Goal: Task Accomplishment & Management: Use online tool/utility

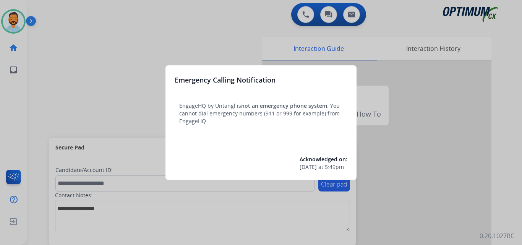
click at [62, 63] on div at bounding box center [261, 122] width 522 height 245
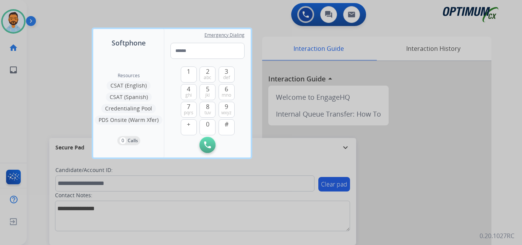
click at [60, 80] on div at bounding box center [261, 122] width 522 height 245
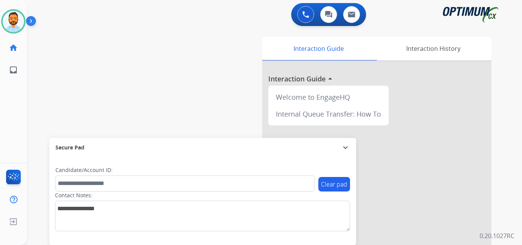
click at [36, 26] on img at bounding box center [32, 22] width 13 height 15
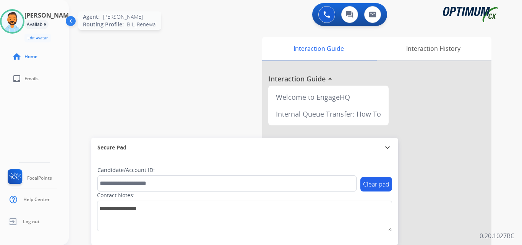
click at [23, 23] on img at bounding box center [12, 21] width 21 height 21
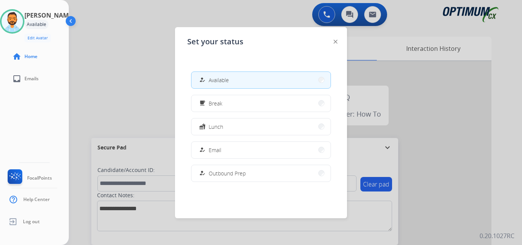
click at [216, 80] on span "Available" at bounding box center [219, 80] width 20 height 8
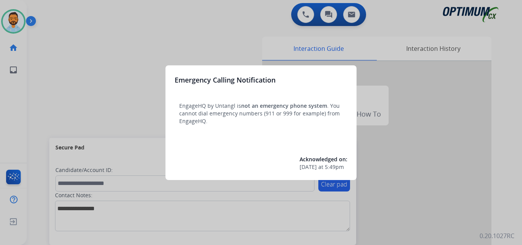
click at [117, 71] on div at bounding box center [261, 122] width 522 height 245
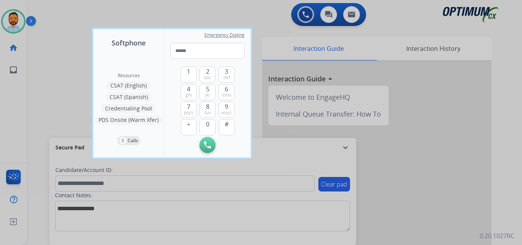
click at [77, 70] on div at bounding box center [261, 122] width 522 height 245
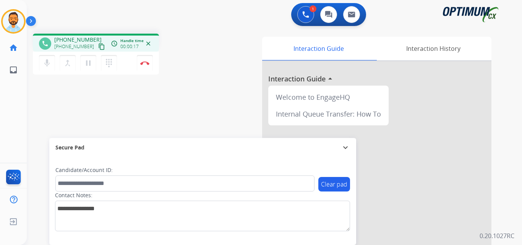
click at [98, 47] on mat-icon "content_copy" at bounding box center [101, 46] width 7 height 7
click at [145, 65] on img at bounding box center [144, 63] width 9 height 4
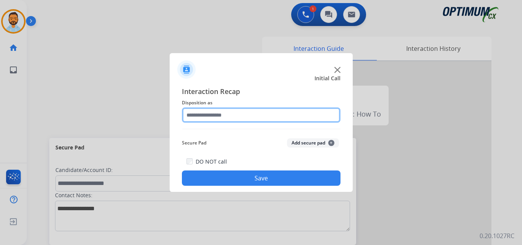
click at [245, 113] on input "text" at bounding box center [261, 114] width 159 height 15
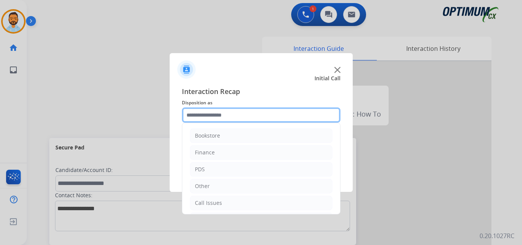
scroll to position [52, 0]
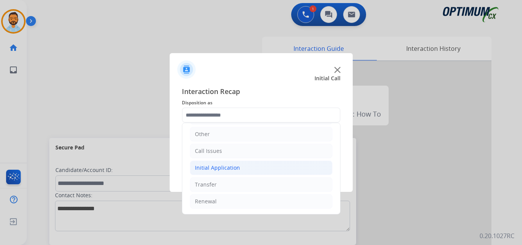
click at [245, 174] on li "Initial Application" at bounding box center [261, 168] width 143 height 15
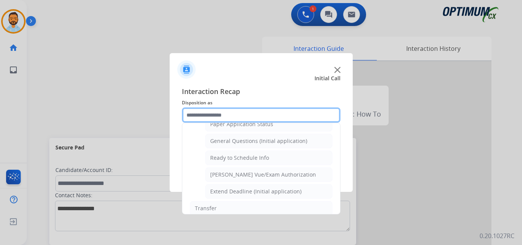
scroll to position [439, 0]
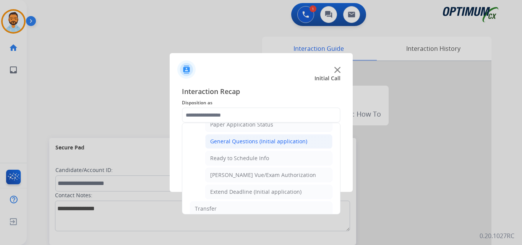
click at [263, 140] on div "General Questions (Initial application)" at bounding box center [258, 142] width 97 height 8
type input "**********"
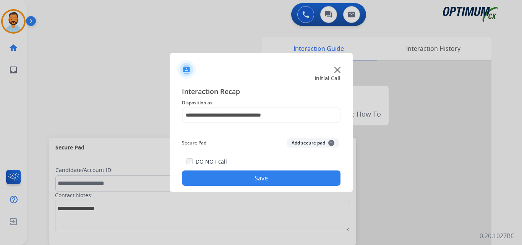
click at [258, 175] on button "Save" at bounding box center [261, 178] width 159 height 15
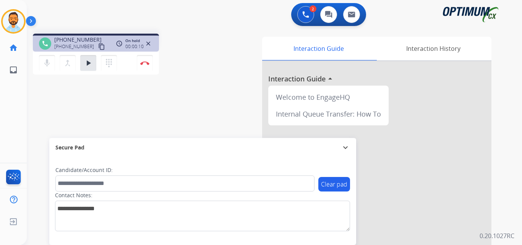
click at [98, 44] on mat-icon "content_copy" at bounding box center [101, 46] width 7 height 7
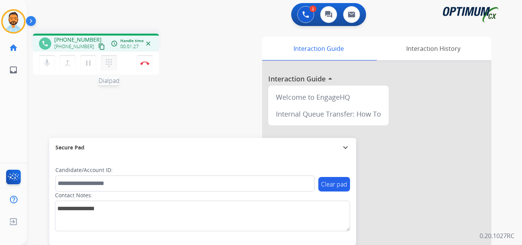
click at [111, 64] on mat-icon "dialpad" at bounding box center [108, 63] width 9 height 9
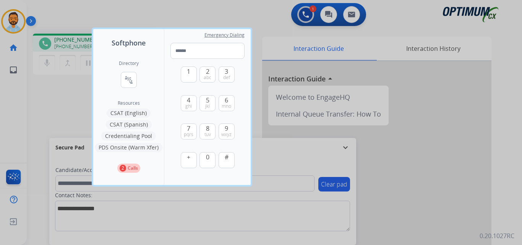
click at [79, 88] on div at bounding box center [261, 122] width 522 height 245
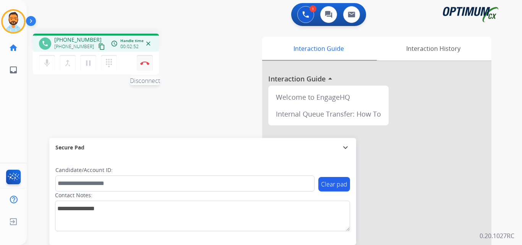
click at [149, 63] on img at bounding box center [144, 63] width 9 height 4
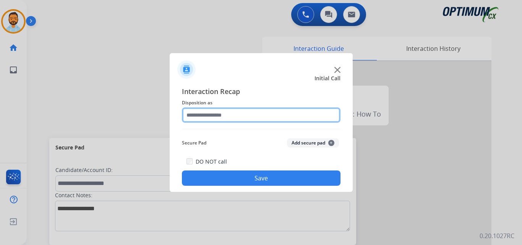
click at [209, 118] on input "text" at bounding box center [261, 114] width 159 height 15
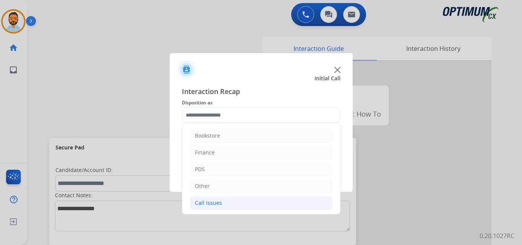
click at [252, 205] on li "Call Issues" at bounding box center [261, 203] width 143 height 15
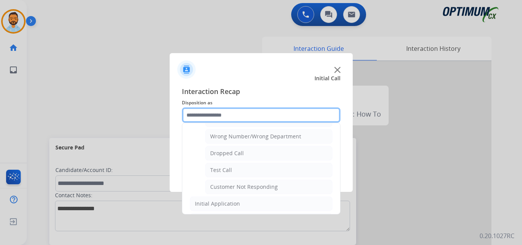
scroll to position [104, 0]
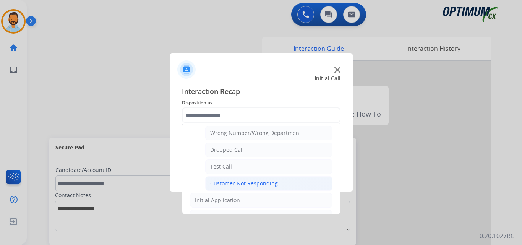
click at [268, 184] on div "Customer Not Responding" at bounding box center [244, 184] width 68 height 8
type input "**********"
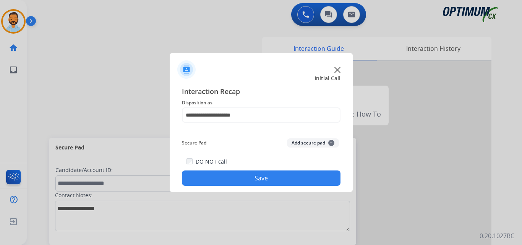
click at [275, 184] on button "Save" at bounding box center [261, 178] width 159 height 15
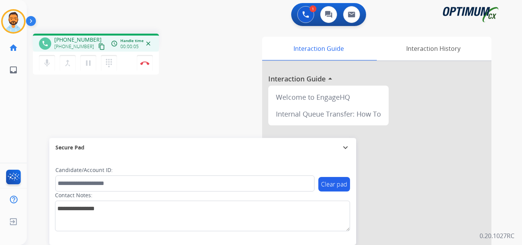
click at [98, 47] on mat-icon "content_copy" at bounding box center [101, 46] width 7 height 7
click at [142, 62] on img at bounding box center [144, 63] width 9 height 4
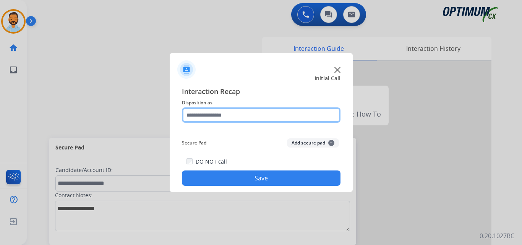
click at [244, 112] on input "text" at bounding box center [261, 114] width 159 height 15
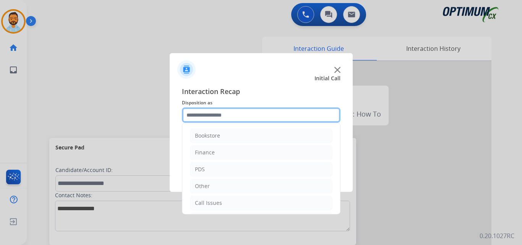
scroll to position [52, 0]
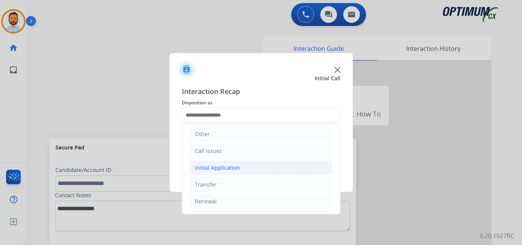
click at [233, 167] on div "Initial Application" at bounding box center [217, 168] width 45 height 8
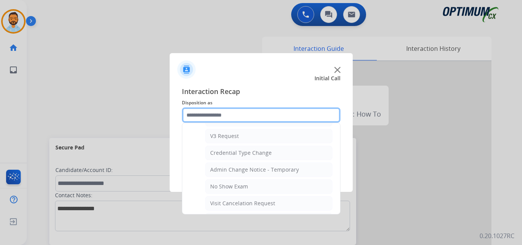
scroll to position [463, 0]
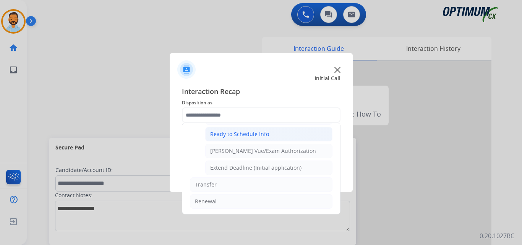
click at [258, 134] on div "Ready to Schedule Info" at bounding box center [239, 134] width 59 height 8
type input "**********"
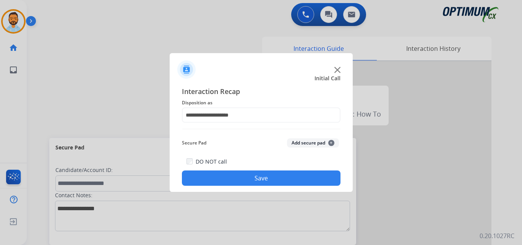
click at [255, 178] on button "Save" at bounding box center [261, 178] width 159 height 15
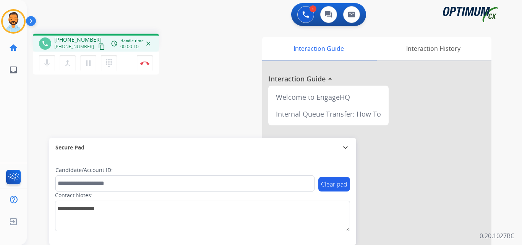
click at [97, 50] on button "content_copy" at bounding box center [101, 46] width 9 height 9
click at [149, 68] on button "Disconnect" at bounding box center [145, 63] width 16 height 16
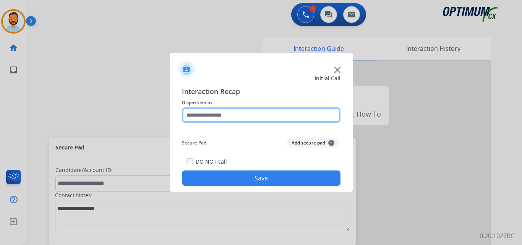
click at [249, 111] on input "text" at bounding box center [261, 114] width 159 height 15
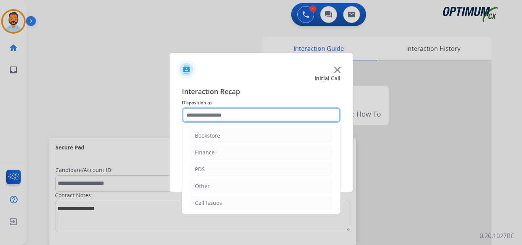
scroll to position [52, 0]
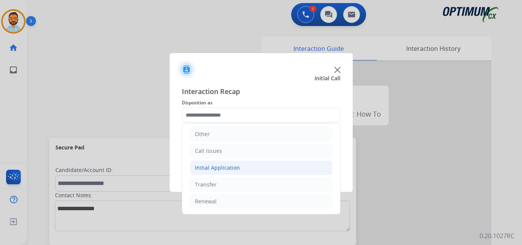
click at [237, 170] on div "Initial Application" at bounding box center [217, 168] width 45 height 8
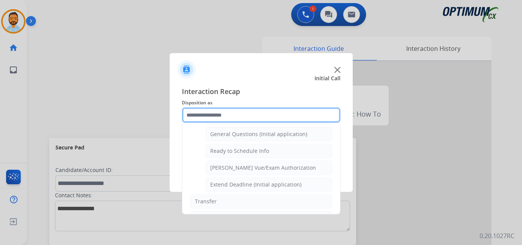
scroll to position [444, 0]
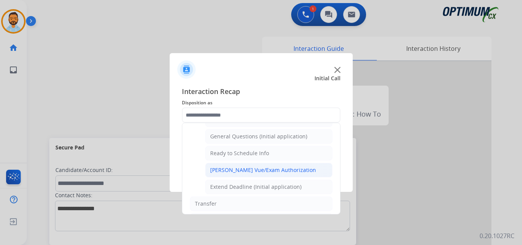
click at [258, 170] on div "[PERSON_NAME] Vue/Exam Authorization" at bounding box center [263, 170] width 106 height 8
type input "**********"
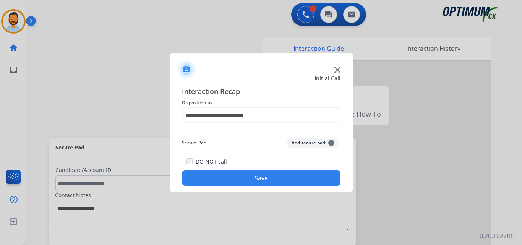
click at [258, 176] on button "Save" at bounding box center [261, 178] width 159 height 15
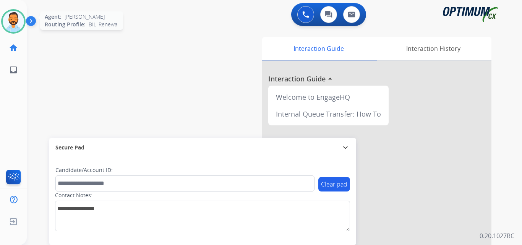
click at [11, 22] on img at bounding box center [13, 21] width 21 height 21
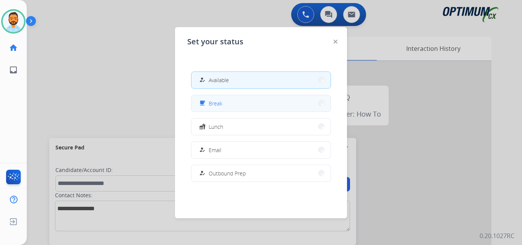
click at [234, 103] on button "free_breakfast Break" at bounding box center [261, 103] width 139 height 16
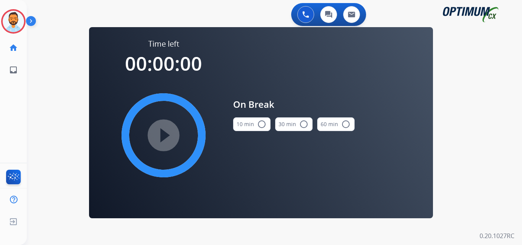
click at [253, 124] on button "10 min radio_button_unchecked" at bounding box center [251, 124] width 37 height 14
click at [166, 134] on mat-icon "play_circle_filled" at bounding box center [163, 135] width 9 height 9
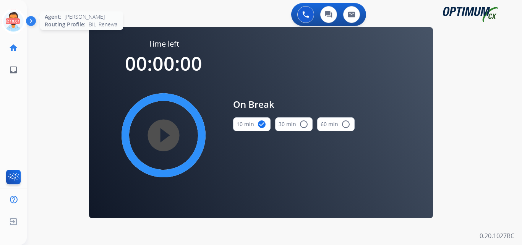
click at [14, 23] on icon at bounding box center [13, 21] width 25 height 25
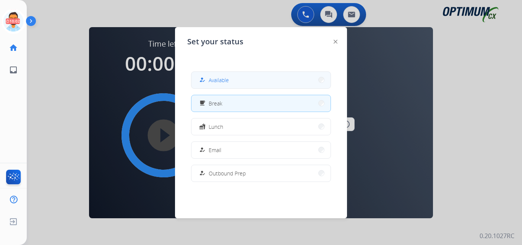
click at [236, 78] on button "how_to_reg Available" at bounding box center [261, 80] width 139 height 16
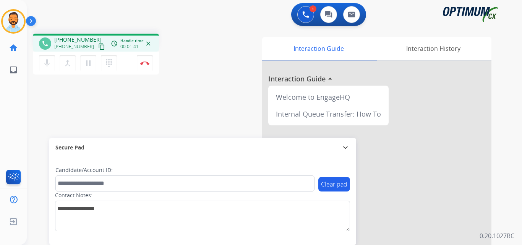
click at [97, 47] on button "content_copy" at bounding box center [101, 46] width 9 height 9
click at [144, 64] on img at bounding box center [144, 63] width 9 height 4
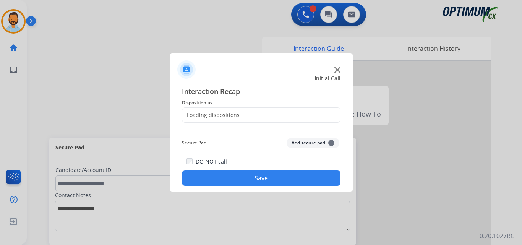
click at [239, 113] on div "Loading dispositions..." at bounding box center [213, 115] width 62 height 8
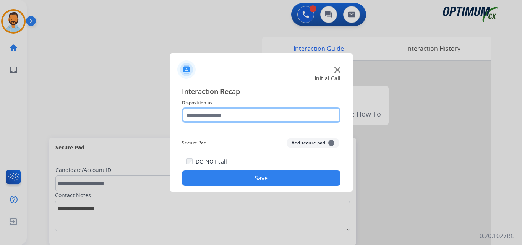
click at [243, 115] on input "text" at bounding box center [261, 114] width 159 height 15
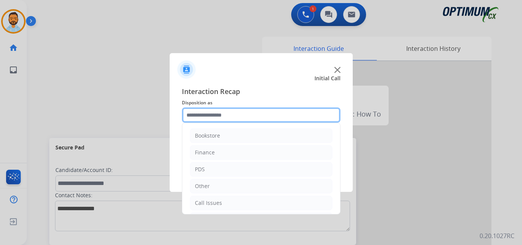
scroll to position [52, 0]
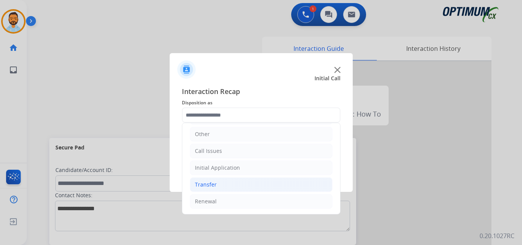
click at [225, 189] on li "Transfer" at bounding box center [261, 184] width 143 height 15
click at [226, 182] on li "Transfer" at bounding box center [261, 184] width 143 height 15
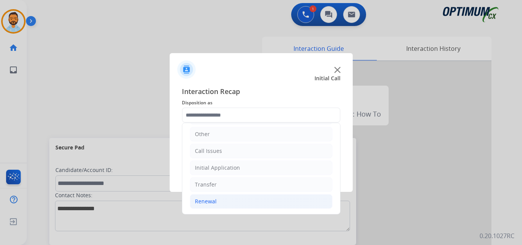
click at [219, 205] on li "Renewal" at bounding box center [261, 201] width 143 height 15
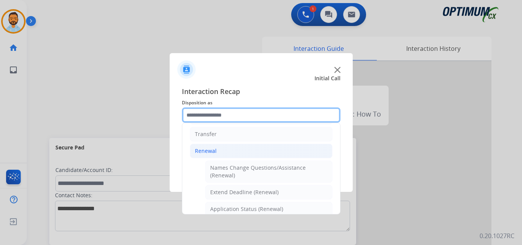
scroll to position [0, 0]
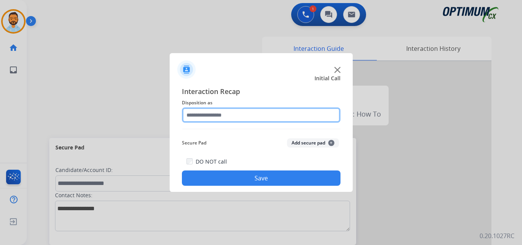
click at [249, 116] on input "text" at bounding box center [261, 114] width 159 height 15
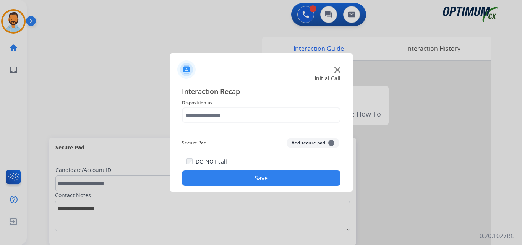
click at [276, 80] on div "Initial Call" at bounding box center [255, 79] width 183 height 8
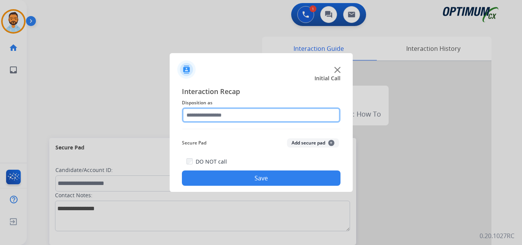
click at [212, 111] on input "text" at bounding box center [261, 114] width 159 height 15
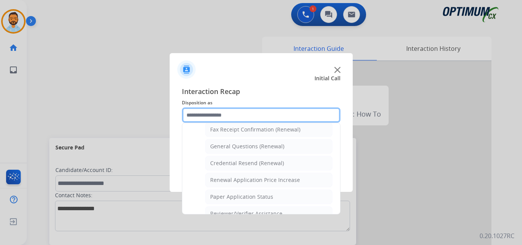
scroll to position [214, 0]
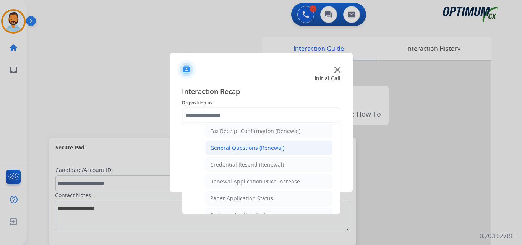
click at [264, 149] on div "General Questions (Renewal)" at bounding box center [247, 148] width 74 height 8
type input "**********"
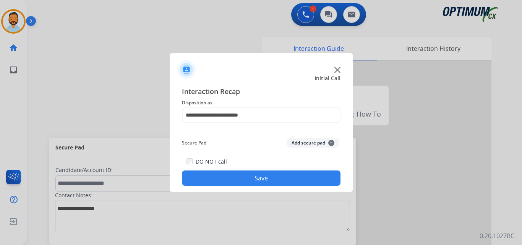
click at [258, 176] on button "Save" at bounding box center [261, 178] width 159 height 15
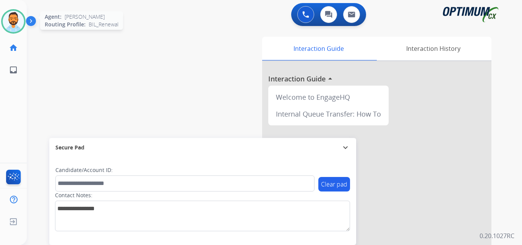
click at [17, 20] on img at bounding box center [13, 21] width 21 height 21
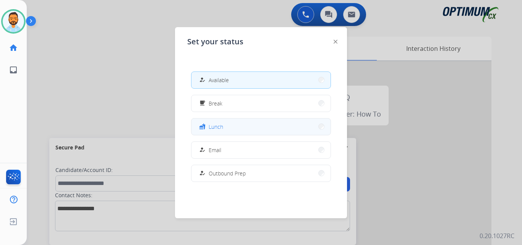
click at [236, 128] on button "fastfood Lunch" at bounding box center [261, 127] width 139 height 16
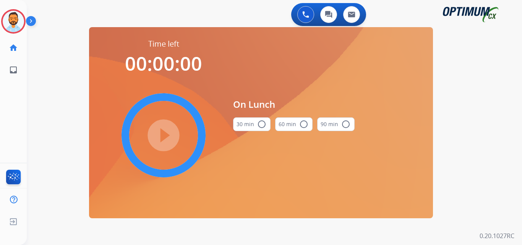
click at [248, 124] on button "30 min radio_button_unchecked" at bounding box center [251, 124] width 37 height 14
click at [159, 140] on mat-icon "play_circle_filled" at bounding box center [163, 135] width 9 height 9
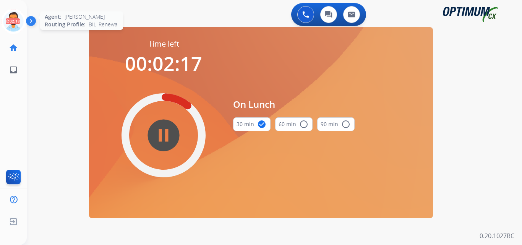
click at [10, 19] on icon at bounding box center [13, 21] width 25 height 25
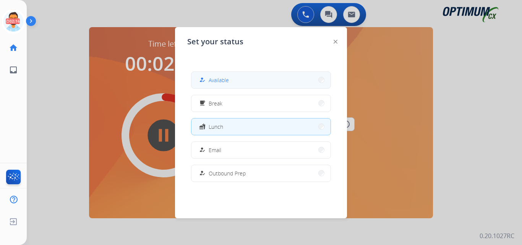
click at [234, 75] on button "how_to_reg Available" at bounding box center [261, 80] width 139 height 16
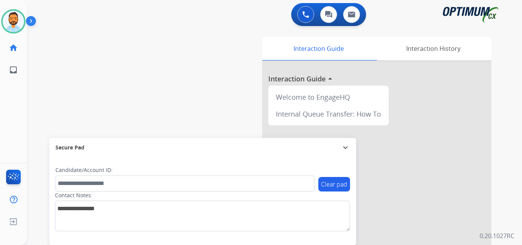
click at [33, 21] on img at bounding box center [32, 22] width 13 height 15
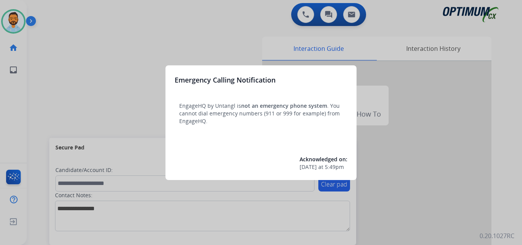
click at [96, 120] on div at bounding box center [261, 122] width 522 height 245
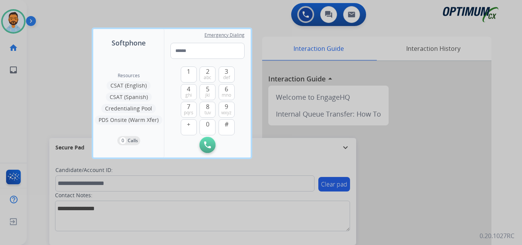
click at [47, 60] on div at bounding box center [261, 122] width 522 height 245
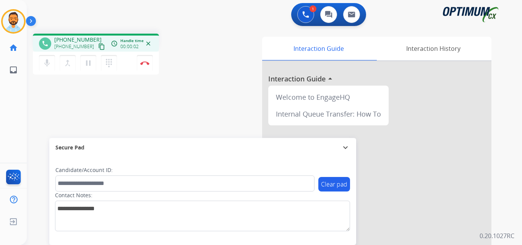
click at [98, 48] on mat-icon "content_copy" at bounding box center [101, 46] width 7 height 7
click at [141, 70] on button "Disconnect" at bounding box center [145, 63] width 16 height 16
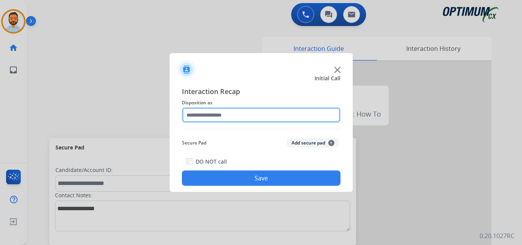
click at [241, 115] on input "text" at bounding box center [261, 114] width 159 height 15
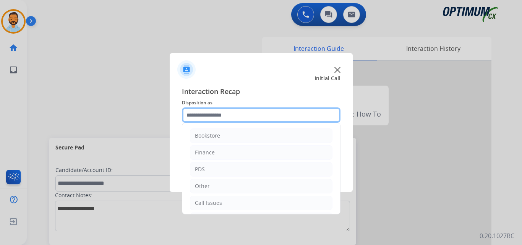
scroll to position [52, 0]
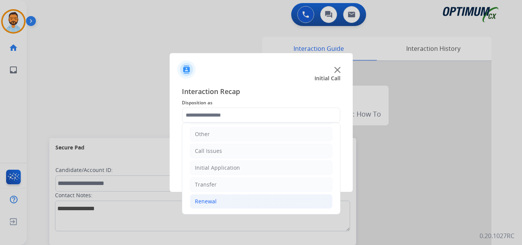
click at [230, 199] on li "Renewal" at bounding box center [261, 201] width 143 height 15
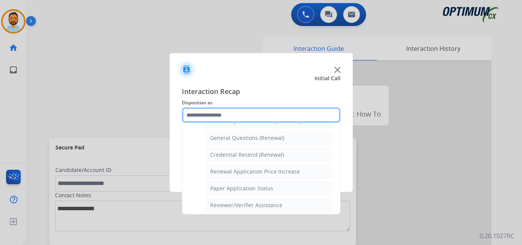
scroll to position [215, 0]
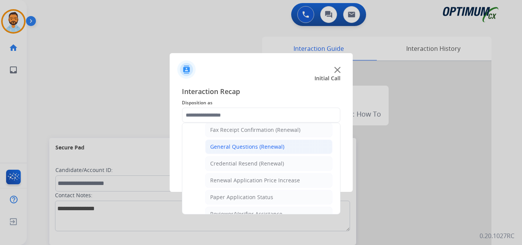
click at [258, 146] on div "General Questions (Renewal)" at bounding box center [247, 147] width 74 height 8
type input "**********"
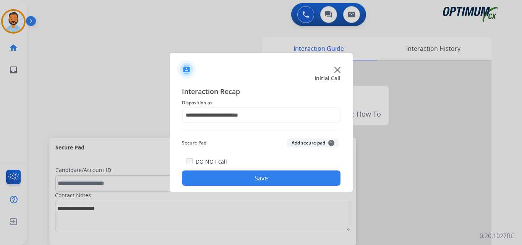
click at [249, 181] on button "Save" at bounding box center [261, 178] width 159 height 15
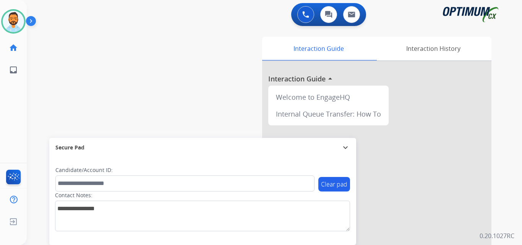
click at [34, 16] on img at bounding box center [32, 22] width 13 height 15
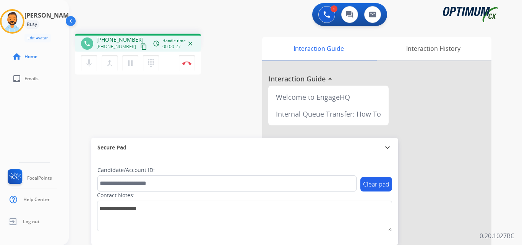
click at [140, 48] on mat-icon "content_copy" at bounding box center [143, 46] width 7 height 7
click at [90, 61] on mat-icon "mic" at bounding box center [89, 63] width 9 height 9
click at [86, 65] on mat-icon "mic_off" at bounding box center [89, 63] width 9 height 9
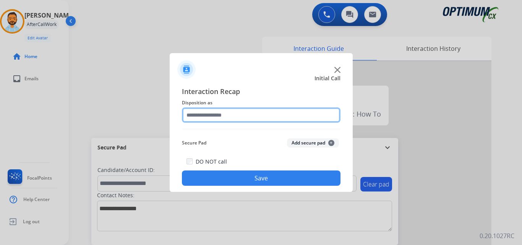
click at [220, 114] on input "text" at bounding box center [261, 114] width 159 height 15
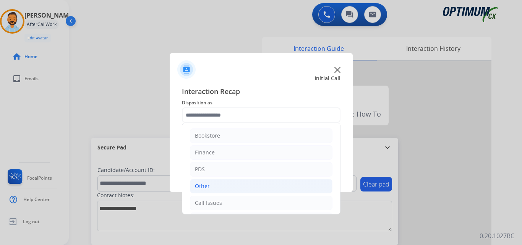
click at [243, 180] on li "Other" at bounding box center [261, 186] width 143 height 15
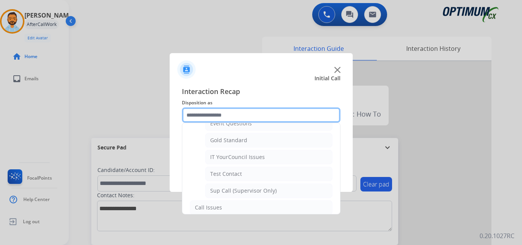
scroll to position [187, 0]
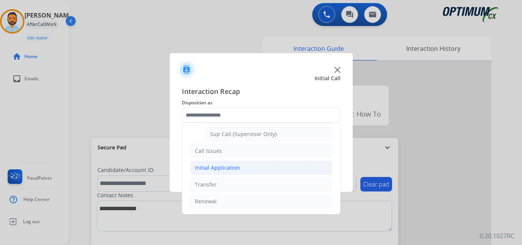
click at [227, 169] on div "Initial Application" at bounding box center [217, 168] width 45 height 8
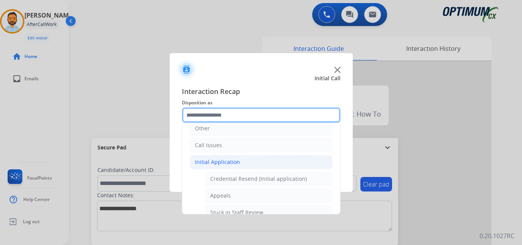
scroll to position [57, 0]
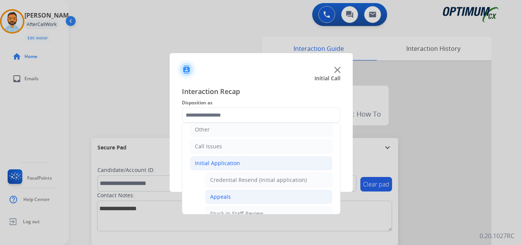
click at [228, 197] on div "Appeals" at bounding box center [220, 197] width 21 height 8
type input "*******"
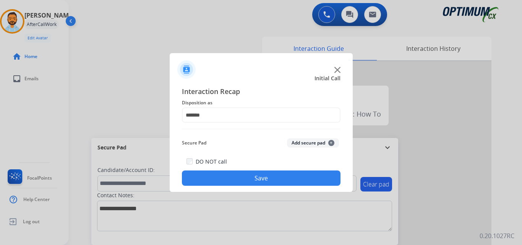
click at [244, 180] on button "Save" at bounding box center [261, 178] width 159 height 15
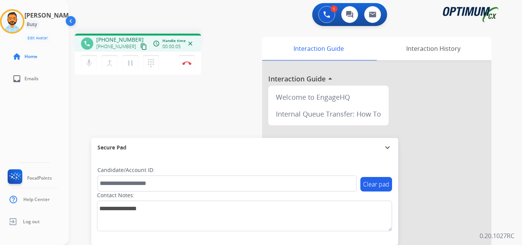
click at [140, 45] on mat-icon "content_copy" at bounding box center [143, 46] width 7 height 7
click at [197, 67] on div "mic Mute merge_type Bridge pause Hold dialpad Dialpad Disconnect" at bounding box center [138, 63] width 126 height 23
click at [189, 65] on button "Disconnect" at bounding box center [187, 63] width 16 height 16
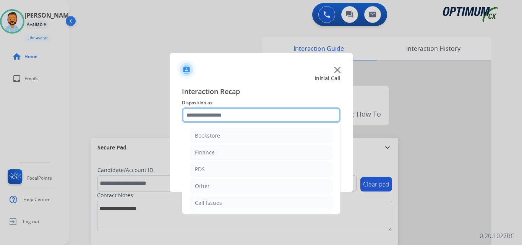
click at [203, 122] on input "text" at bounding box center [261, 114] width 159 height 15
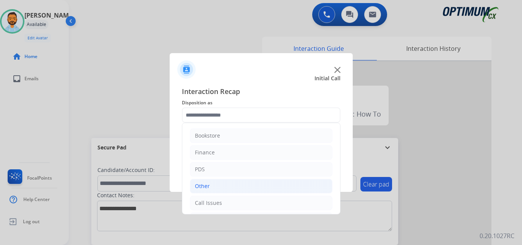
click at [276, 186] on li "Other" at bounding box center [261, 186] width 143 height 15
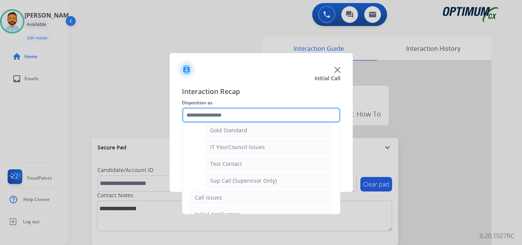
scroll to position [187, 0]
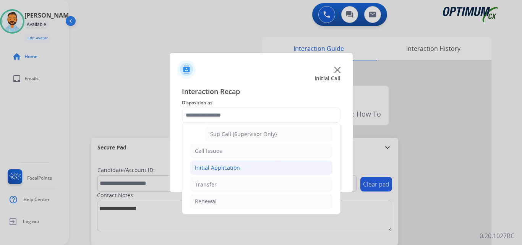
click at [236, 171] on div "Initial Application" at bounding box center [217, 168] width 45 height 8
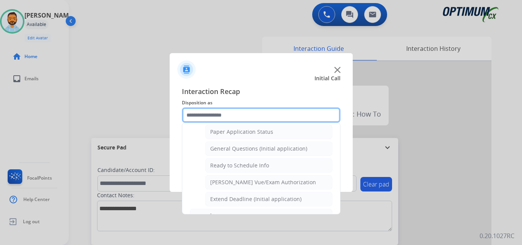
scroll to position [430, 0]
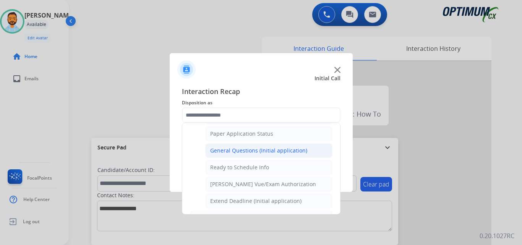
click at [250, 146] on li "General Questions (Initial application)" at bounding box center [268, 150] width 127 height 15
type input "**********"
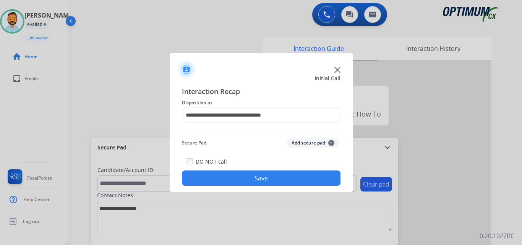
click at [235, 179] on button "Save" at bounding box center [261, 178] width 159 height 15
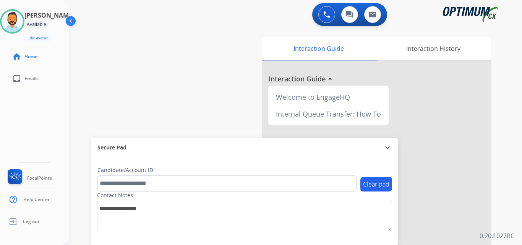
click at [96, 74] on div "swap_horiz Break voice bridge close_fullscreen Connect 3-Way Call merge_type Se…" at bounding box center [286, 187] width 435 height 319
click at [16, 21] on img at bounding box center [12, 21] width 21 height 21
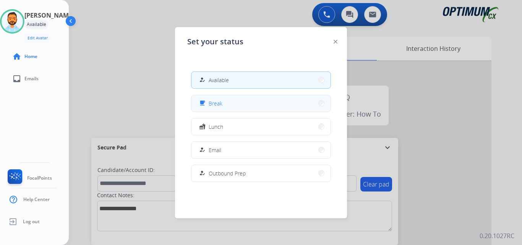
click at [235, 109] on button "free_breakfast Break" at bounding box center [261, 103] width 139 height 16
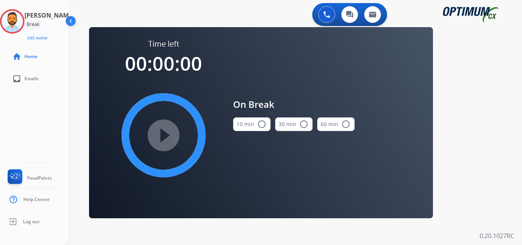
click at [263, 118] on button "10 min radio_button_unchecked" at bounding box center [251, 124] width 37 height 14
click at [168, 131] on mat-icon "play_circle_filled" at bounding box center [163, 135] width 9 height 9
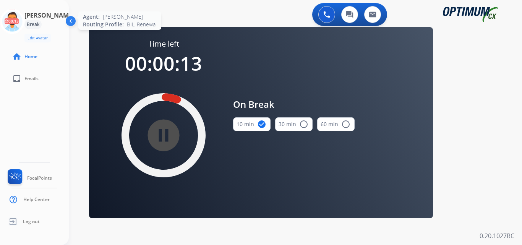
click at [25, 13] on icon at bounding box center [12, 21] width 25 height 25
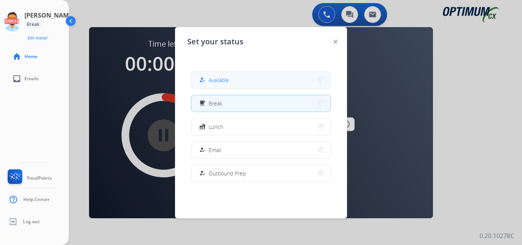
click at [226, 81] on span "Available" at bounding box center [219, 80] width 20 height 8
